Goal: Task Accomplishment & Management: Manage account settings

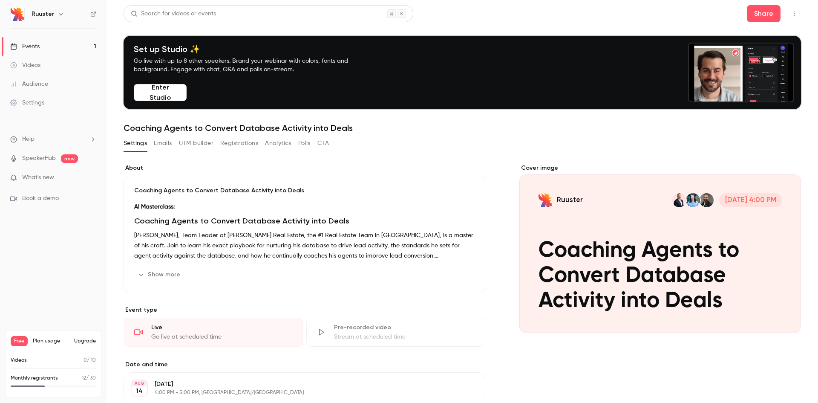
click at [233, 145] on button "Registrations" at bounding box center [239, 143] width 38 height 14
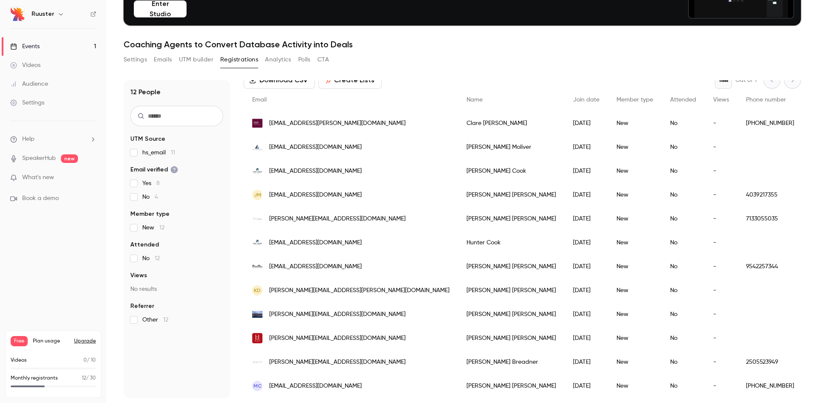
scroll to position [57, 0]
click at [295, 381] on span "[EMAIL_ADDRESS][DOMAIN_NAME]" at bounding box center [315, 385] width 92 height 9
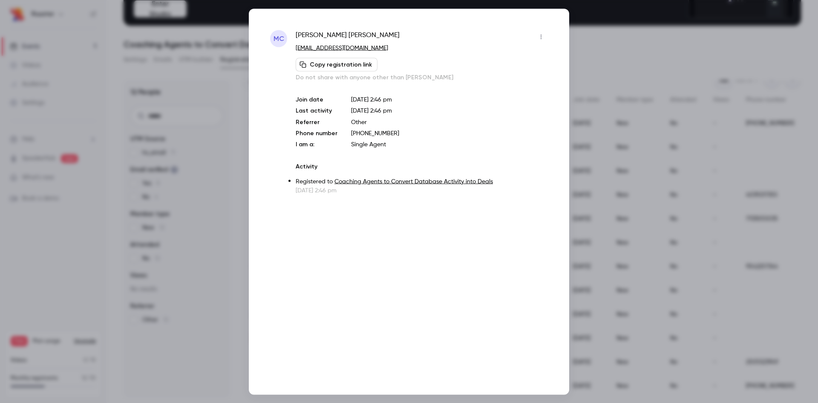
click at [619, 28] on div at bounding box center [409, 201] width 818 height 403
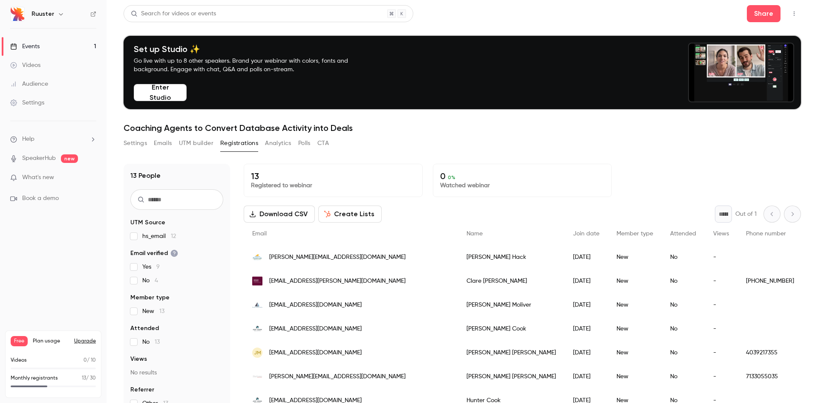
click at [141, 144] on button "Settings" at bounding box center [135, 143] width 23 height 14
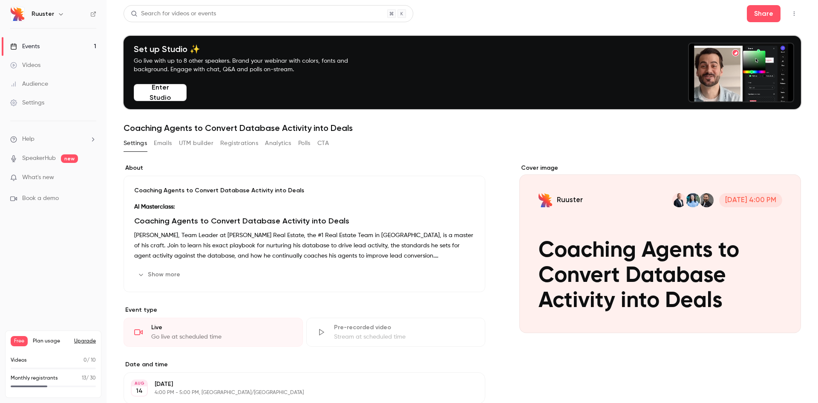
click at [50, 48] on link "Events 1" at bounding box center [53, 46] width 106 height 19
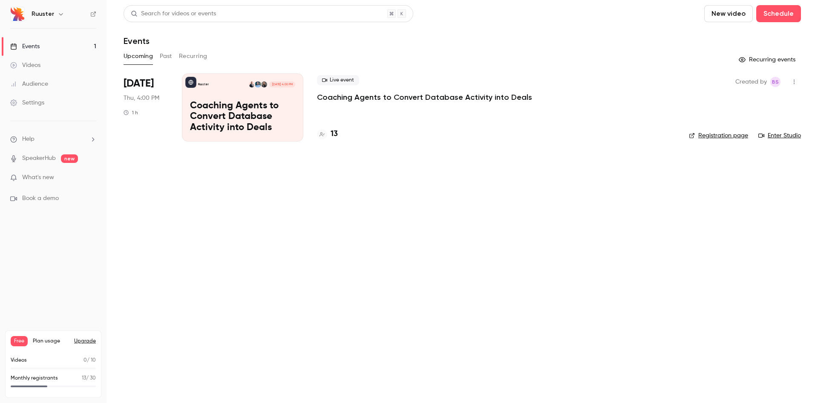
click at [218, 113] on p "Coaching Agents to Convert Database Activity into Deals" at bounding box center [242, 117] width 105 height 33
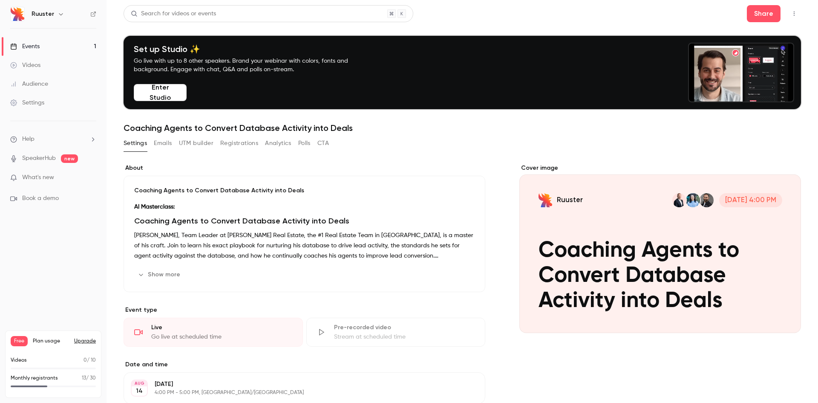
click at [621, 235] on div "Cover image" at bounding box center [660, 248] width 282 height 169
click at [0, 0] on input "Ruuster [DATE] 4:00 PM Coaching Agents to Convert Database Activity into Deals" at bounding box center [0, 0] width 0 height 0
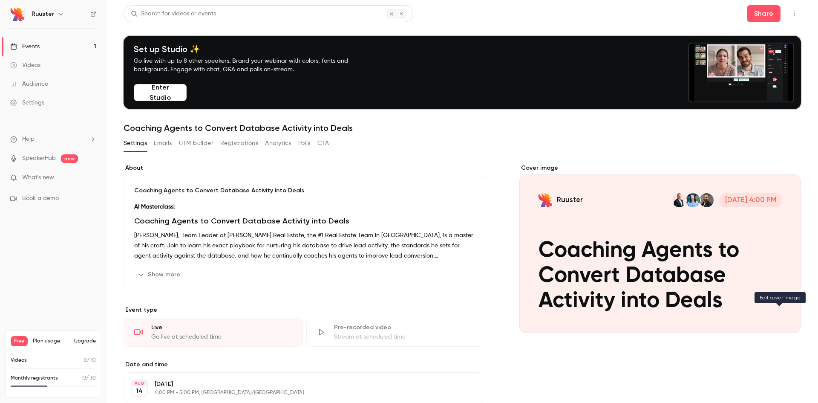
click at [777, 315] on button "Ruuster [DATE] 4:00 PM Coaching Agents to Convert Database Activity into Deals" at bounding box center [785, 317] width 17 height 17
click at [610, 129] on h1 "Coaching Agents to Convert Database Activity into Deals" at bounding box center [462, 128] width 677 height 10
click at [46, 51] on link "Events 1" at bounding box center [53, 46] width 106 height 19
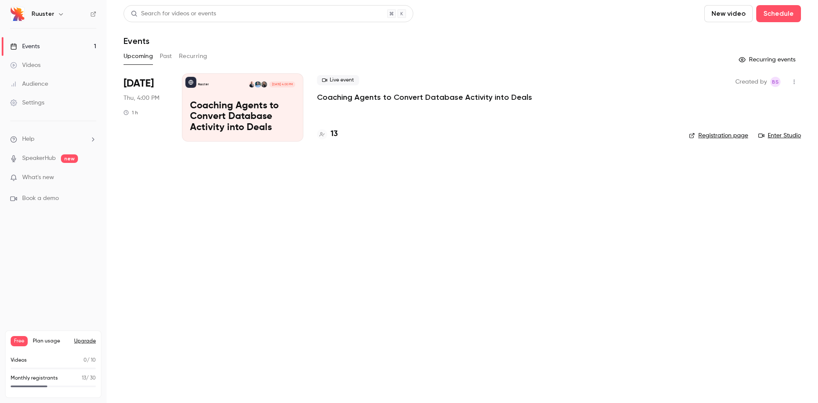
click at [215, 101] on p "Coaching Agents to Convert Database Activity into Deals" at bounding box center [242, 117] width 105 height 33
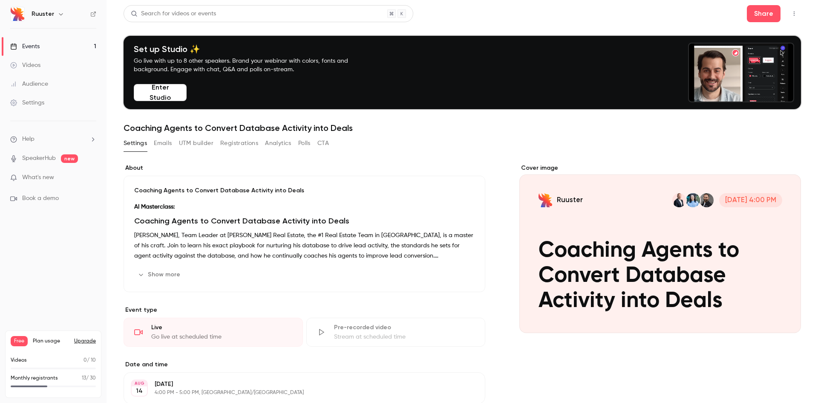
click at [239, 142] on button "Registrations" at bounding box center [239, 143] width 38 height 14
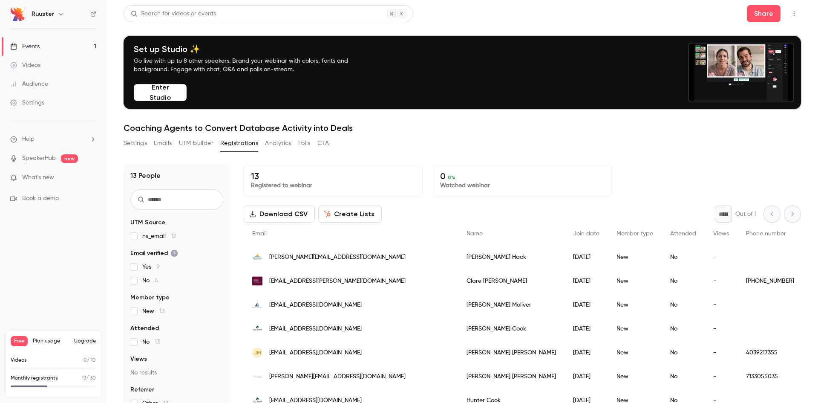
click at [164, 145] on button "Emails" at bounding box center [163, 143] width 18 height 14
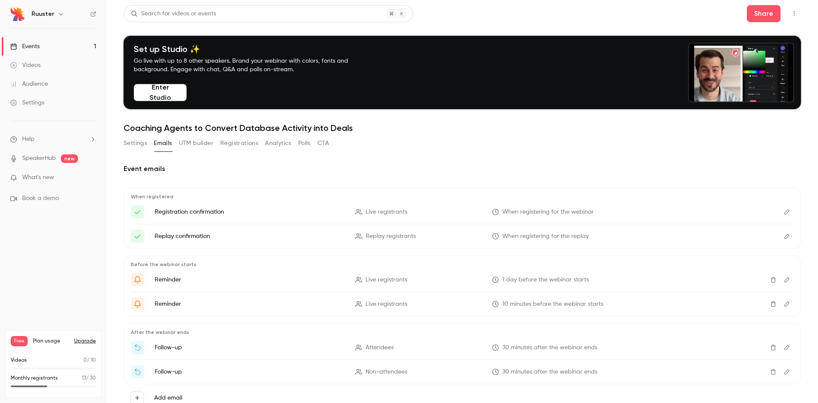
click at [135, 142] on button "Settings" at bounding box center [135, 143] width 23 height 14
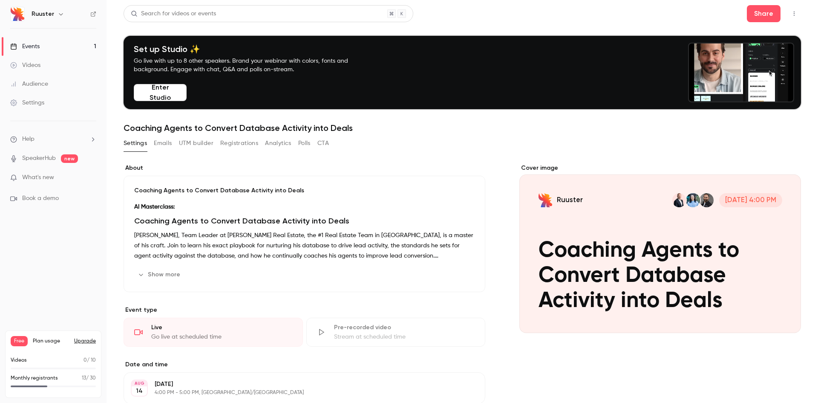
click at [168, 146] on button "Emails" at bounding box center [163, 143] width 18 height 14
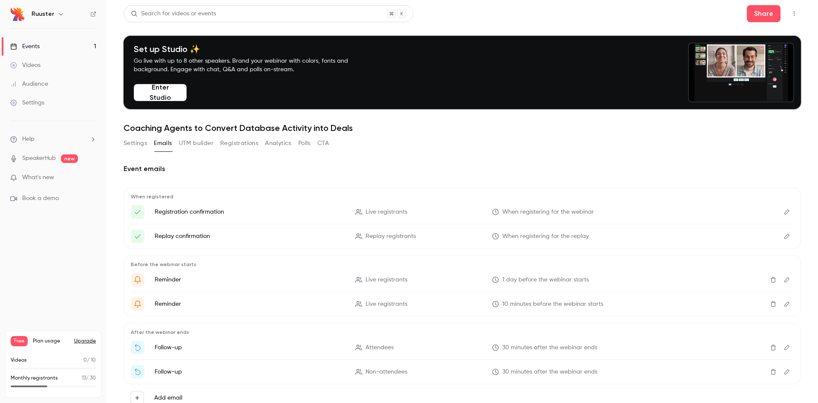
click at [193, 141] on button "UTM builder" at bounding box center [196, 143] width 35 height 14
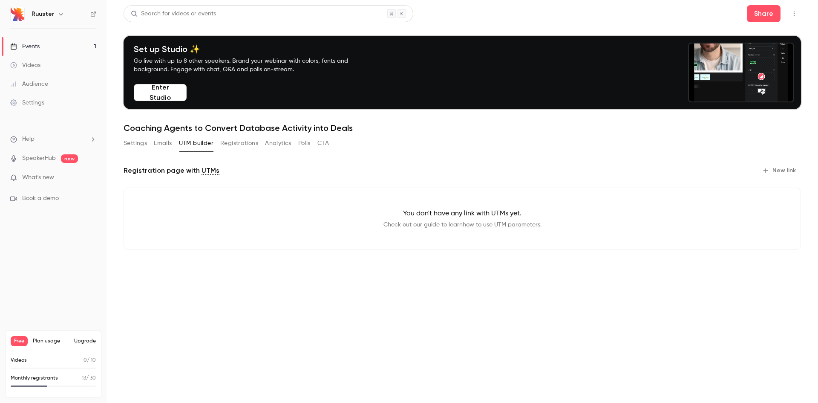
click at [240, 142] on button "Registrations" at bounding box center [239, 143] width 38 height 14
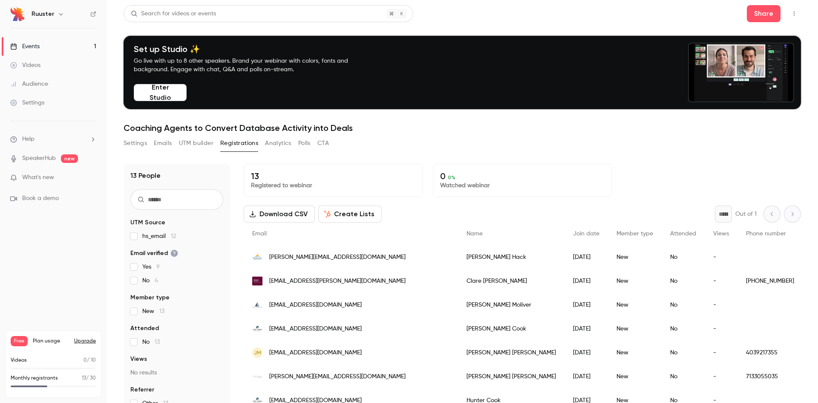
click at [282, 144] on button "Analytics" at bounding box center [278, 143] width 26 height 14
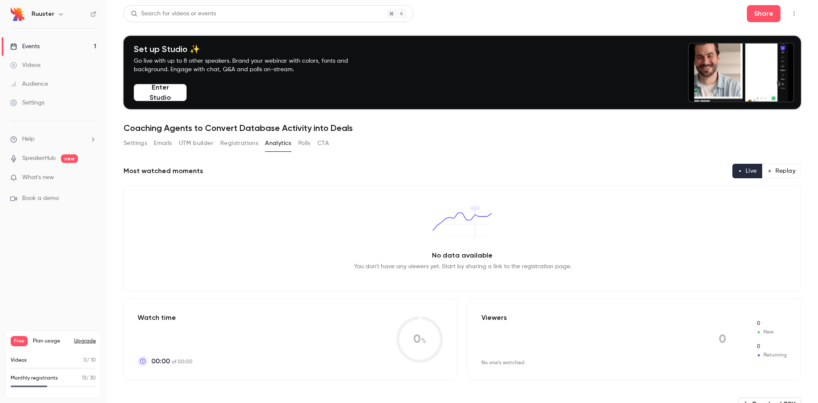
click at [305, 144] on button "Polls" at bounding box center [304, 143] width 12 height 14
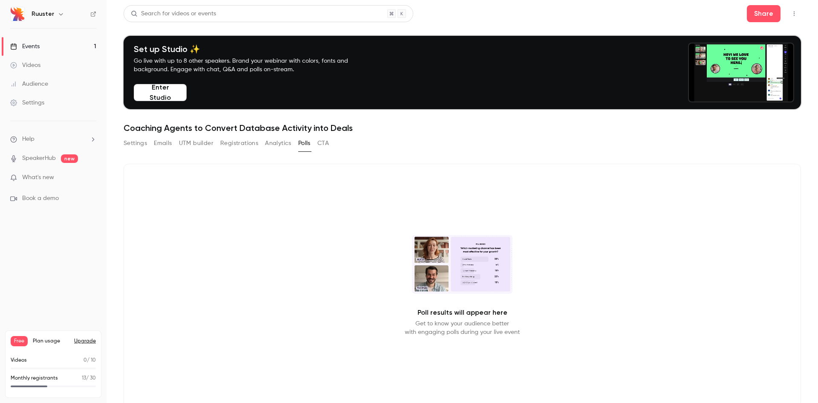
click at [324, 144] on button "CTA" at bounding box center [323, 143] width 12 height 14
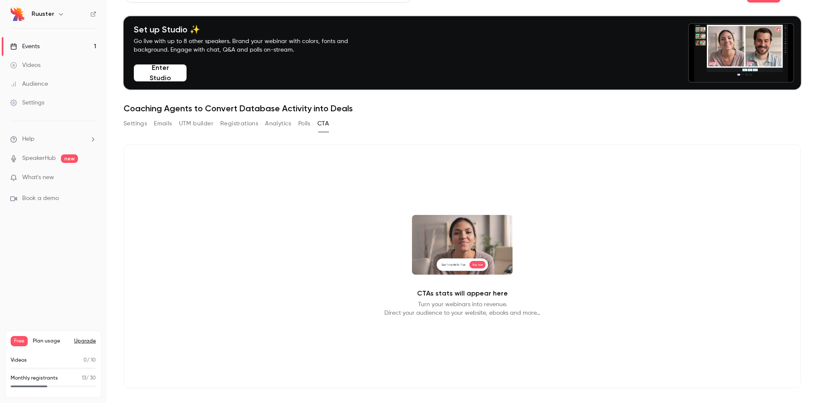
scroll to position [30, 0]
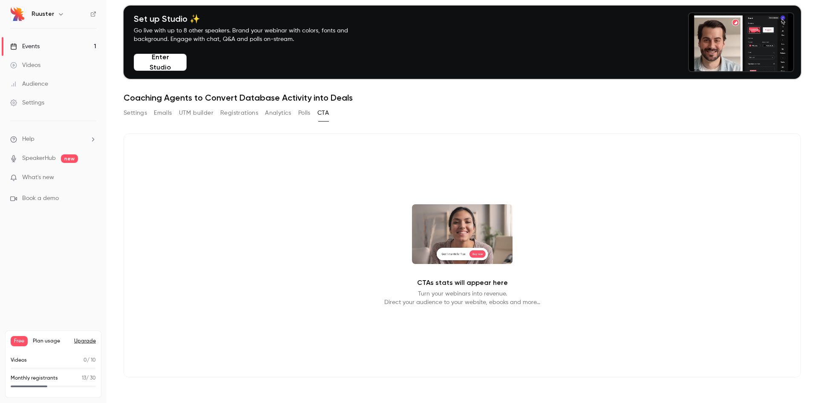
click at [138, 113] on button "Settings" at bounding box center [135, 113] width 23 height 14
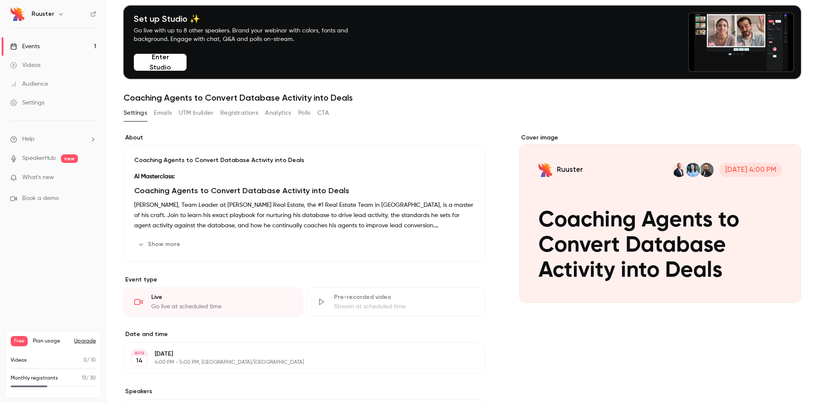
click at [171, 244] on button "Show more" at bounding box center [159, 244] width 51 height 14
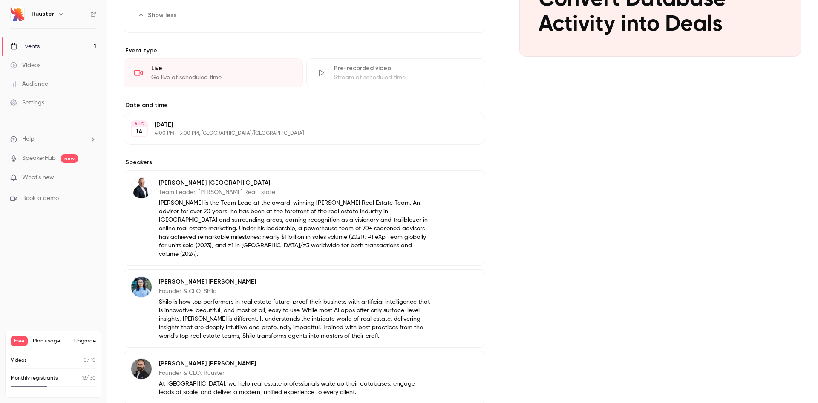
scroll to position [61, 0]
